Goal: Information Seeking & Learning: Find specific fact

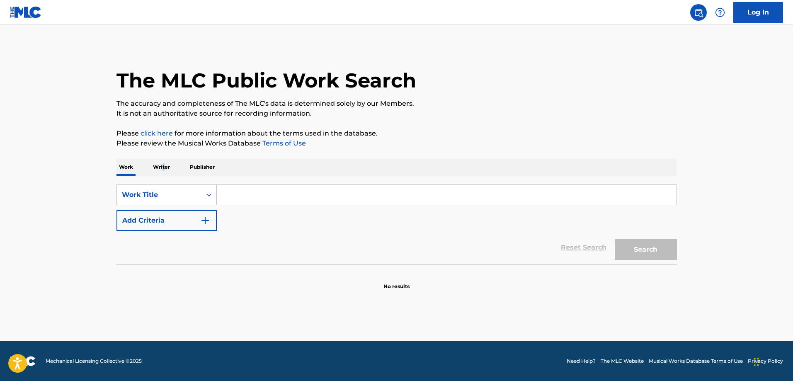
click at [163, 163] on p "Writer" at bounding box center [161, 166] width 22 height 17
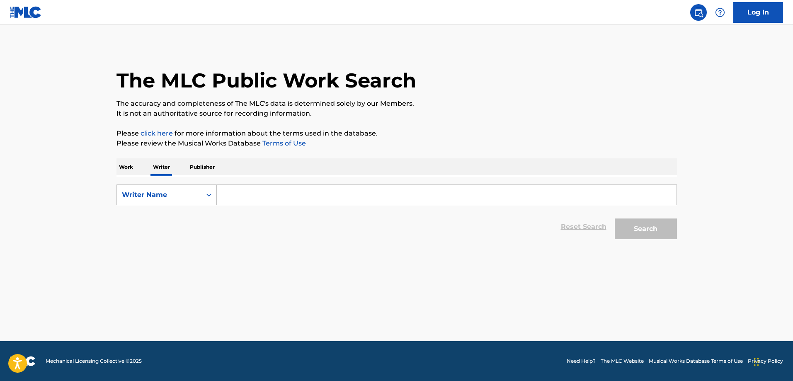
click at [281, 188] on input "Search Form" at bounding box center [446, 195] width 459 height 20
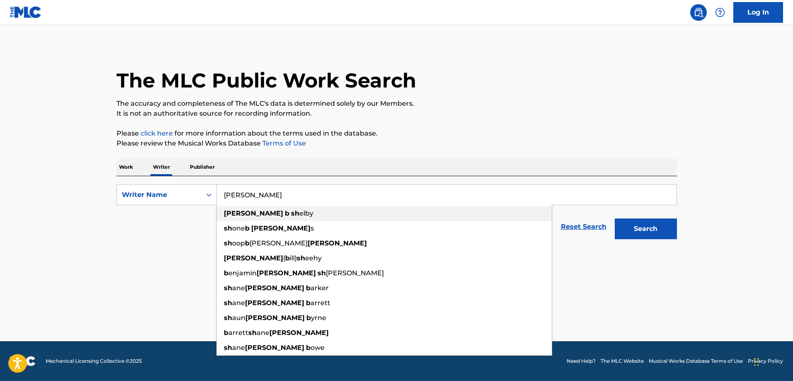
click at [299, 213] on span "elby" at bounding box center [306, 213] width 14 height 8
type input "william b shelby"
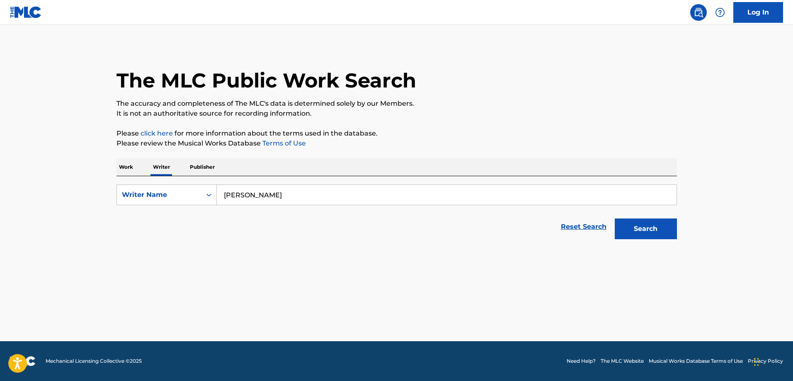
click at [630, 225] on button "Search" at bounding box center [645, 228] width 62 height 21
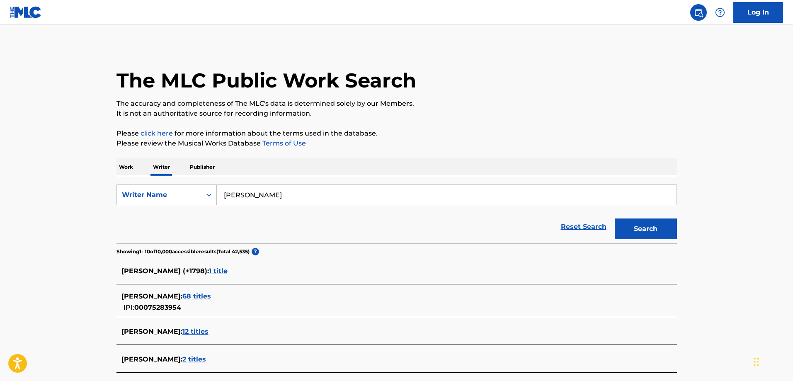
click at [222, 271] on span "1 title" at bounding box center [218, 271] width 19 height 8
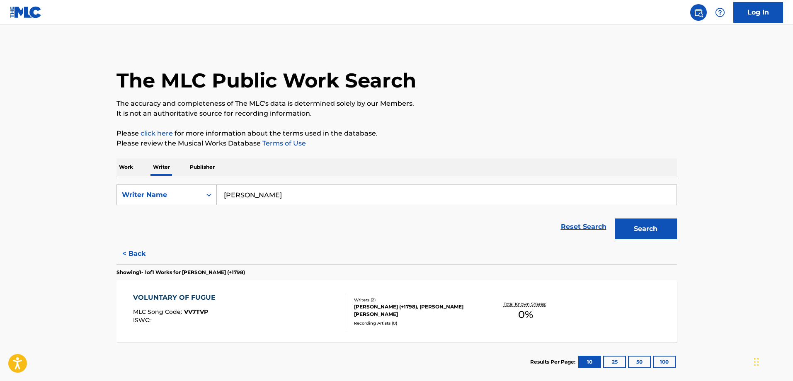
click at [132, 253] on button "< Back" at bounding box center [141, 253] width 50 height 21
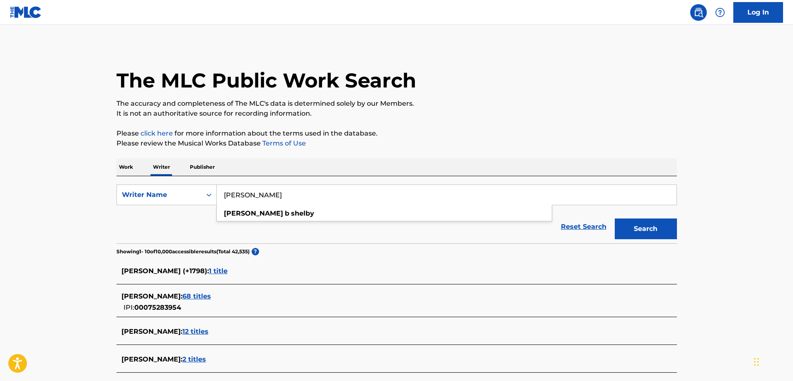
drag, startPoint x: 256, startPoint y: 194, endPoint x: 170, endPoint y: 182, distance: 86.9
click at [172, 187] on div "SearchWithCriteria20241dc8-6a4b-4c93-b739-077c8fbd35e3 Writer Name william b sh…" at bounding box center [396, 194] width 560 height 21
type input "stargate inc"
click at [614, 218] on button "Search" at bounding box center [645, 228] width 62 height 21
